Goal: Use online tool/utility

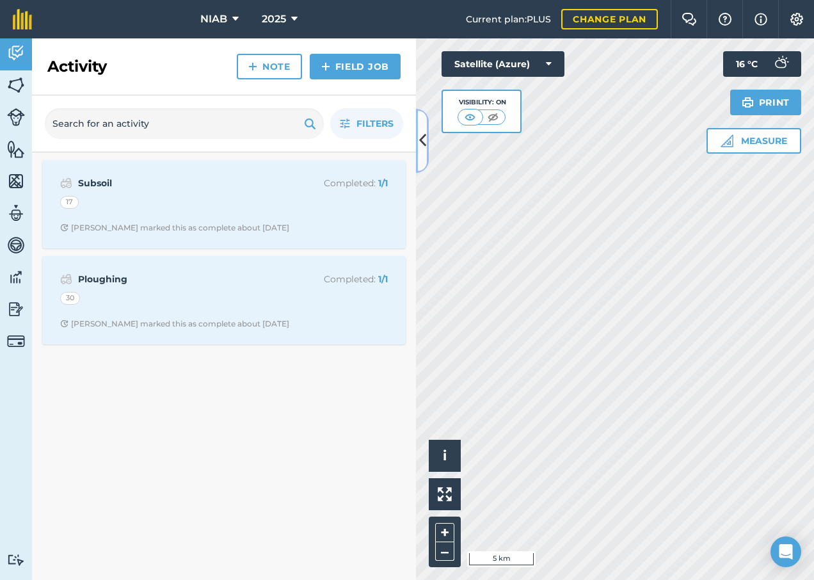
click at [427, 147] on button at bounding box center [422, 141] width 13 height 64
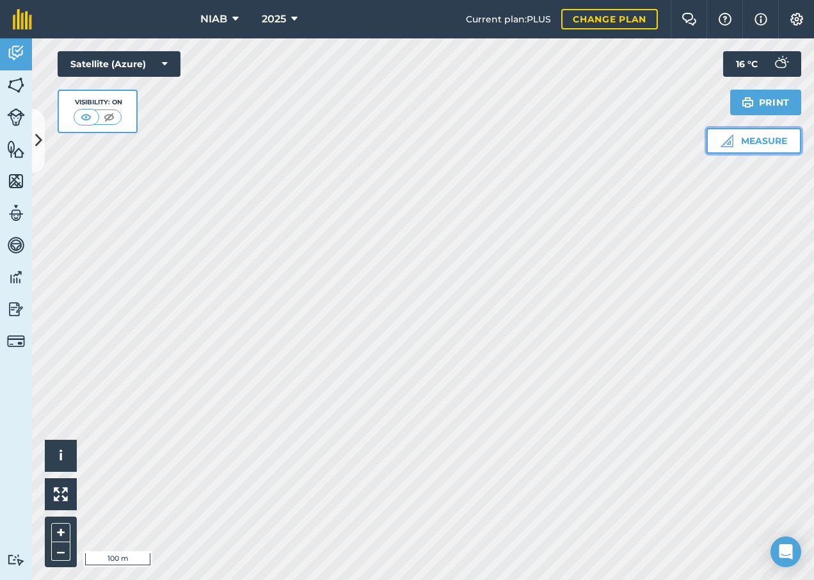
click at [752, 142] on button "Measure" at bounding box center [753, 141] width 95 height 26
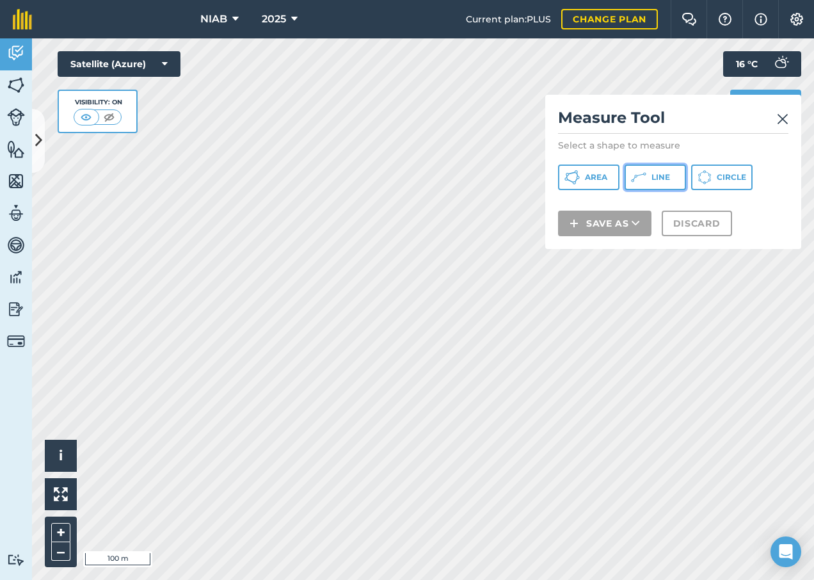
click at [670, 184] on button "Line" at bounding box center [655, 177] width 61 height 26
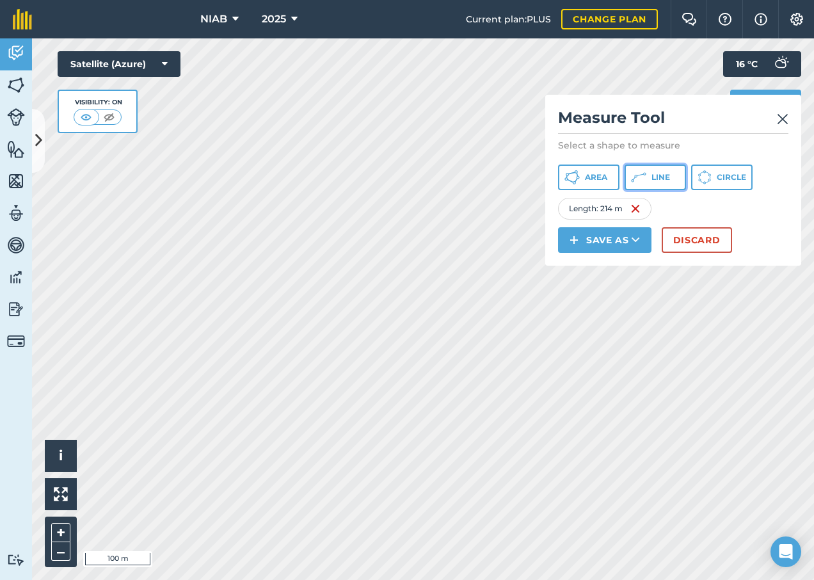
click at [678, 175] on button "Line" at bounding box center [655, 177] width 61 height 26
click at [656, 180] on span "Line" at bounding box center [660, 177] width 19 height 10
